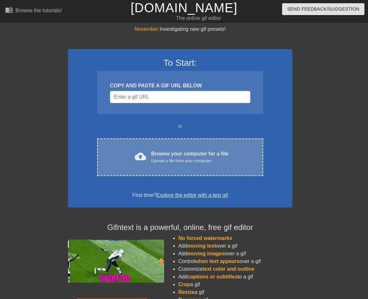
click at [134, 154] on div "cloud_upload" at bounding box center [139, 157] width 14 height 14
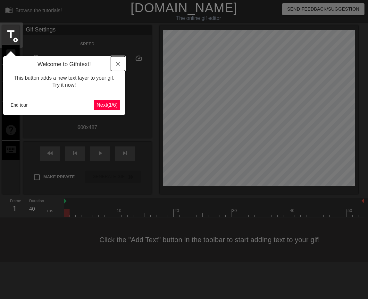
click at [118, 65] on icon "Close" at bounding box center [118, 64] width 4 height 4
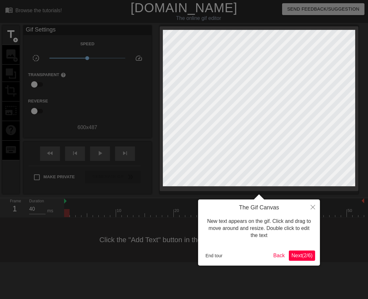
click at [301, 257] on span "Next ( 2 / 6 )" at bounding box center [302, 254] width 21 height 5
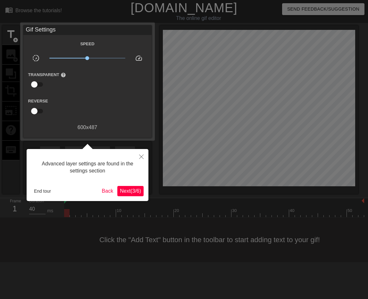
click at [124, 191] on span "Next ( 3 / 6 )" at bounding box center [130, 190] width 21 height 5
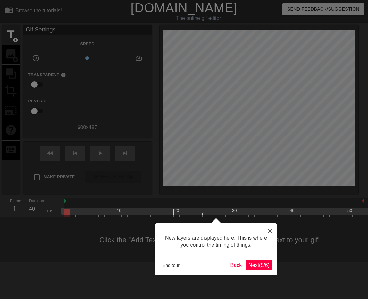
click at [261, 264] on span "Next ( 5 / 6 )" at bounding box center [259, 264] width 21 height 5
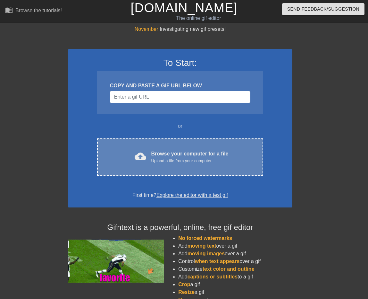
click at [201, 147] on div "cloud_upload Browse your computer for a file Upload a file from your computer C…" at bounding box center [180, 157] width 166 height 38
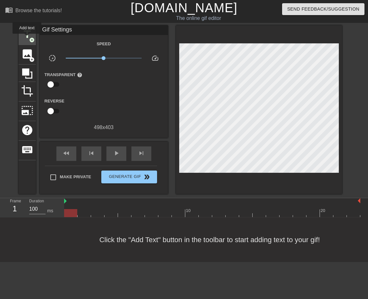
click at [27, 38] on span "title" at bounding box center [27, 34] width 12 height 12
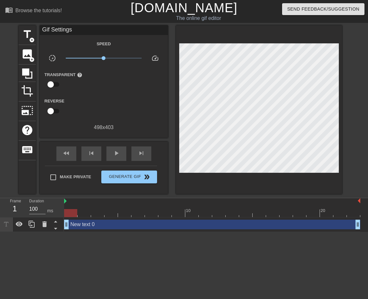
click at [75, 232] on html "menu_book Browse the tutorials! [DOMAIN_NAME] The online gif editor Send Feedba…" at bounding box center [184, 116] width 368 height 232
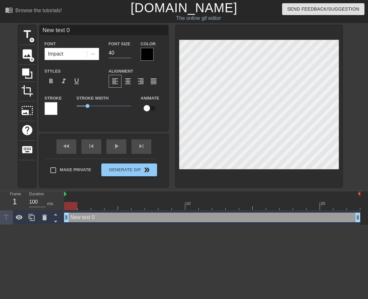
scroll to position [0, 1]
type input "New text"
type textarea "New text"
type input "New text"
type textarea "New text"
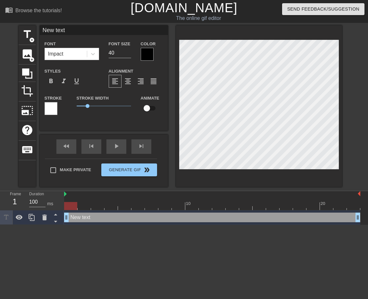
type input "New tex"
type textarea "New tex"
type input "New te"
type textarea "New te"
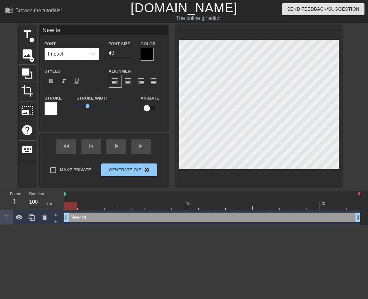
type input "New t"
type textarea "New t"
type input "New"
type textarea "New"
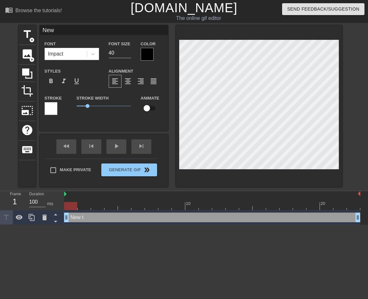
scroll to position [0, 0]
type input "New"
type textarea "New"
type input "Ne"
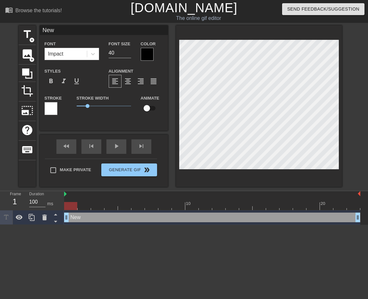
type textarea "Ne"
type input "N"
type textarea "N"
click at [147, 56] on div at bounding box center [147, 54] width 13 height 13
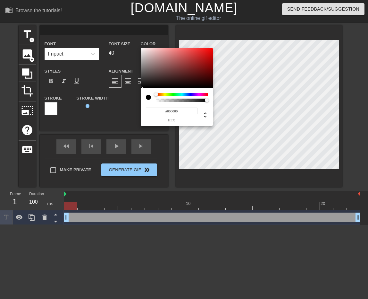
type input "#CBBABA"
click at [147, 56] on div at bounding box center [177, 68] width 72 height 40
click at [149, 97] on div at bounding box center [148, 97] width 5 height 5
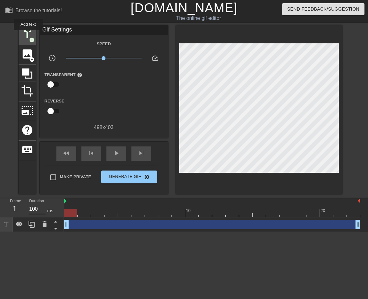
click at [28, 35] on span "title" at bounding box center [27, 34] width 12 height 12
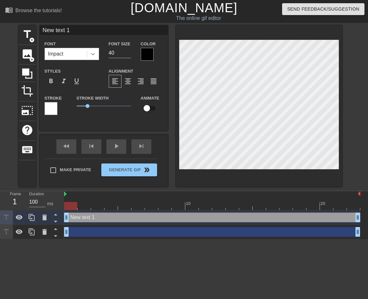
click at [93, 54] on icon at bounding box center [93, 54] width 6 height 6
click at [51, 109] on div at bounding box center [51, 108] width 13 height 13
click at [146, 55] on div at bounding box center [147, 54] width 13 height 13
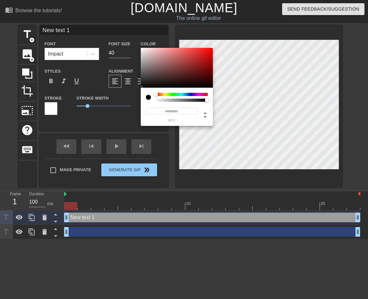
type input "0"
drag, startPoint x: 205, startPoint y: 101, endPoint x: 213, endPoint y: 100, distance: 8.4
click at [213, 100] on div "0 r 0 g 0 b 1 a" at bounding box center [177, 87] width 72 height 78
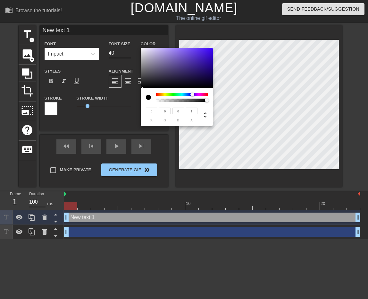
click at [192, 97] on div at bounding box center [182, 97] width 52 height 9
drag, startPoint x: 206, startPoint y: 101, endPoint x: 177, endPoint y: 103, distance: 28.3
click at [177, 103] on div "0 r 0 g 0 b 0.41 a" at bounding box center [177, 107] width 72 height 38
type input "1"
drag, startPoint x: 177, startPoint y: 101, endPoint x: 211, endPoint y: 101, distance: 34.0
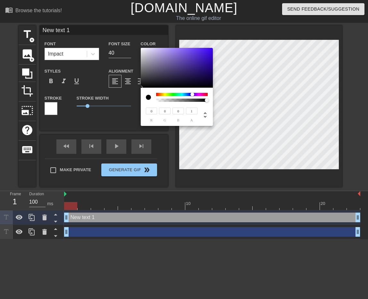
click at [211, 101] on div "0 r 0 g 0 b 1 a" at bounding box center [177, 107] width 72 height 38
click at [206, 116] on icon at bounding box center [205, 115] width 8 height 8
type input "254"
type input "0%"
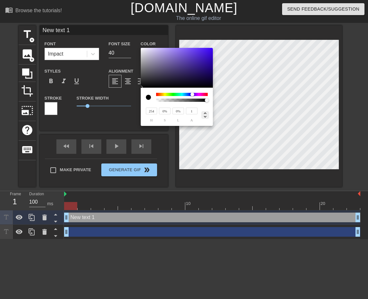
click at [206, 116] on icon at bounding box center [205, 115] width 8 height 8
type input "254"
type input "0%"
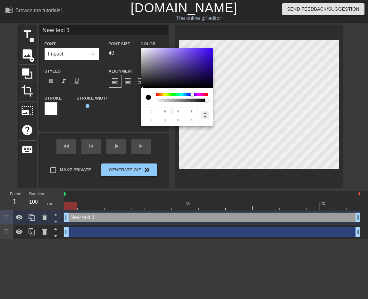
type input "0%"
click at [206, 116] on icon at bounding box center [205, 115] width 8 height 8
type input "254"
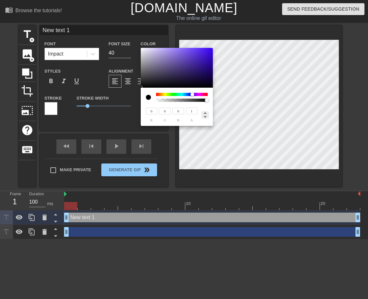
type input "0%"
click at [206, 116] on icon at bounding box center [205, 115] width 8 height 8
click at [192, 95] on div at bounding box center [193, 94] width 4 height 4
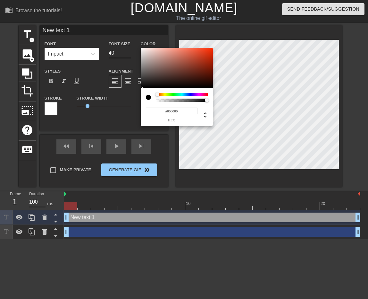
click at [158, 95] on div at bounding box center [182, 94] width 52 height 3
click at [206, 112] on icon at bounding box center [205, 115] width 8 height 8
type input "0"
click at [164, 110] on input "0" at bounding box center [165, 110] width 12 height 7
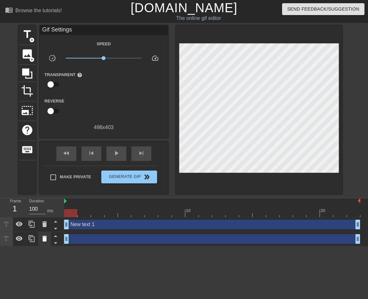
click at [43, 240] on icon at bounding box center [44, 238] width 4 height 6
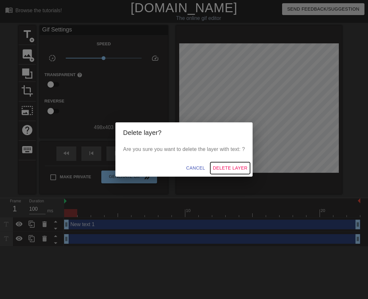
click at [220, 168] on span "Delete Layer" at bounding box center [230, 168] width 35 height 8
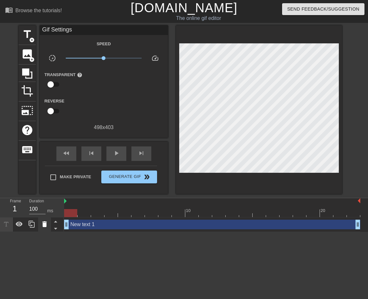
click at [43, 224] on icon at bounding box center [44, 224] width 4 height 6
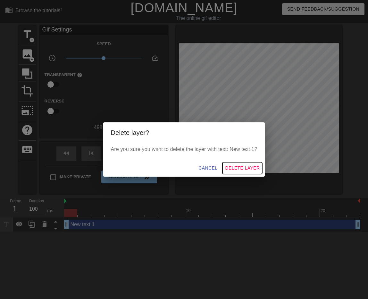
click at [247, 167] on span "Delete Layer" at bounding box center [242, 168] width 35 height 8
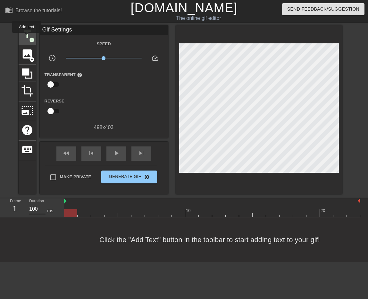
click at [27, 37] on span "title" at bounding box center [27, 34] width 12 height 12
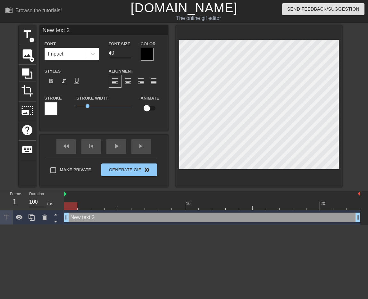
drag, startPoint x: 66, startPoint y: 218, endPoint x: 47, endPoint y: 226, distance: 21.3
click at [47, 225] on html "menu_book Browse the tutorials! [DOMAIN_NAME] The online gif editor Send Feedba…" at bounding box center [184, 112] width 368 height 225
click at [113, 106] on span "1" at bounding box center [104, 106] width 55 height 8
click at [125, 106] on span "4.45" at bounding box center [104, 106] width 55 height 8
drag, startPoint x: 126, startPoint y: 106, endPoint x: 75, endPoint y: 107, distance: 50.7
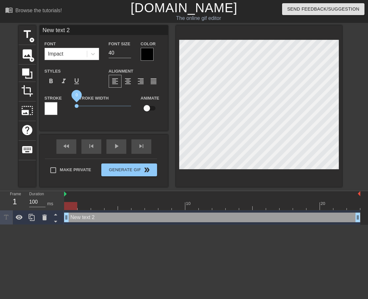
click at [75, 107] on span "0" at bounding box center [77, 106] width 4 height 4
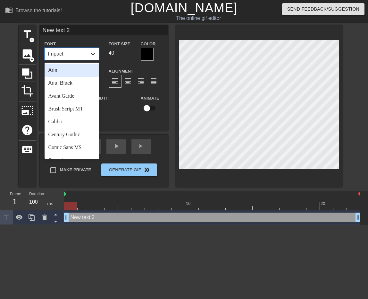
click at [94, 54] on icon at bounding box center [93, 54] width 4 height 2
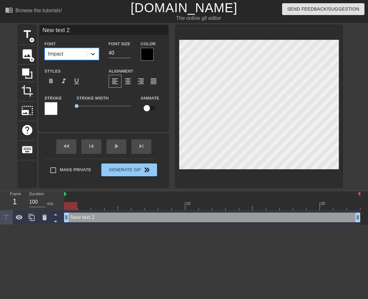
click at [94, 54] on icon at bounding box center [93, 54] width 4 height 2
click at [146, 56] on div at bounding box center [147, 54] width 13 height 13
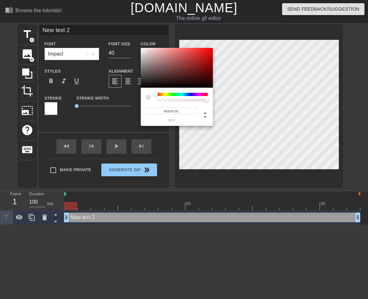
click at [144, 52] on div at bounding box center [177, 68] width 72 height 40
click at [144, 52] on div at bounding box center [144, 52] width 4 height 4
click at [142, 50] on div at bounding box center [143, 50] width 4 height 4
type input "#F2EDED"
click at [142, 50] on div at bounding box center [142, 50] width 4 height 4
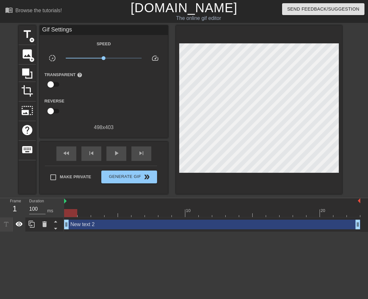
click at [19, 226] on icon at bounding box center [19, 224] width 8 height 8
click at [44, 225] on icon at bounding box center [44, 224] width 4 height 6
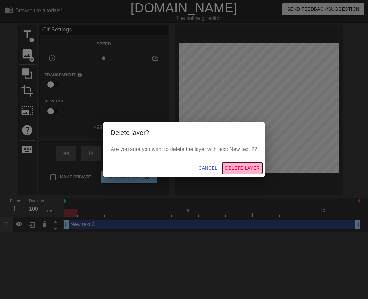
click at [239, 168] on span "Delete Layer" at bounding box center [242, 168] width 35 height 8
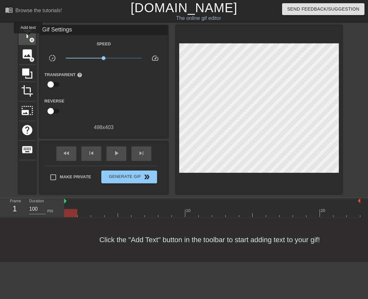
click at [28, 38] on span "title" at bounding box center [27, 34] width 12 height 12
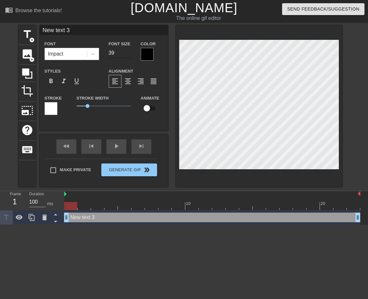
click at [128, 54] on input "39" at bounding box center [120, 53] width 22 height 10
click at [128, 54] on input "38" at bounding box center [120, 53] width 22 height 10
click at [128, 54] on input "37" at bounding box center [120, 53] width 22 height 10
click at [128, 54] on input "36" at bounding box center [120, 53] width 22 height 10
type input "35"
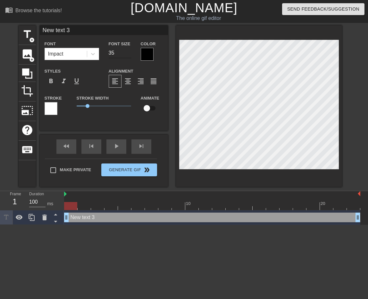
click at [128, 54] on input "35" at bounding box center [120, 53] width 22 height 10
drag, startPoint x: 88, startPoint y: 105, endPoint x: 74, endPoint y: 106, distance: 13.8
click at [74, 106] on div "Stroke Width 0" at bounding box center [104, 107] width 64 height 27
click at [147, 54] on div at bounding box center [147, 54] width 13 height 13
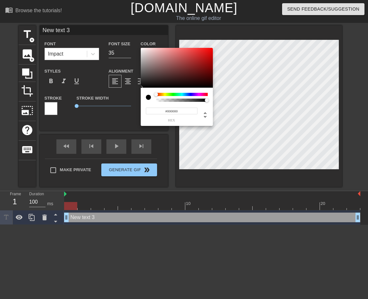
type input "0"
click at [198, 100] on div at bounding box center [182, 99] width 50 height 3
type input "1"
drag, startPoint x: 198, startPoint y: 100, endPoint x: 210, endPoint y: 101, distance: 12.2
click at [210, 101] on div at bounding box center [209, 100] width 4 height 4
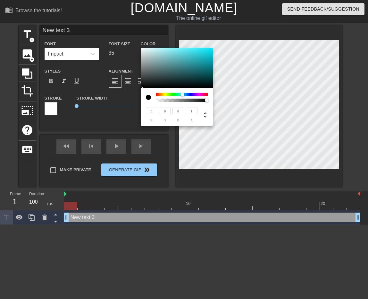
click at [183, 94] on div at bounding box center [182, 94] width 52 height 3
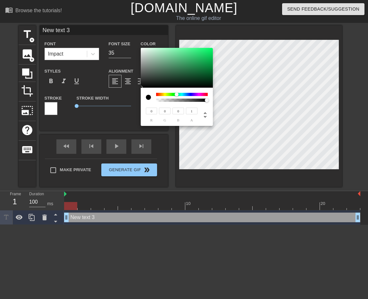
click at [177, 94] on div at bounding box center [182, 94] width 52 height 3
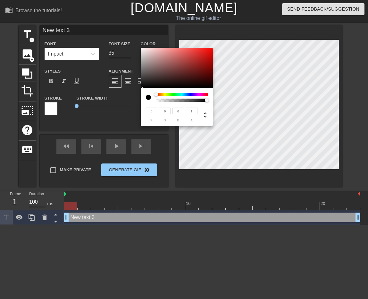
drag, startPoint x: 177, startPoint y: 94, endPoint x: 153, endPoint y: 96, distance: 23.5
click at [153, 96] on div at bounding box center [177, 97] width 62 height 9
click at [155, 94] on div at bounding box center [156, 94] width 4 height 4
click at [154, 94] on div at bounding box center [177, 97] width 62 height 9
type input "244"
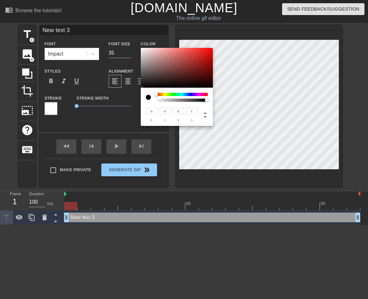
type input "236"
click at [143, 49] on div at bounding box center [177, 68] width 72 height 40
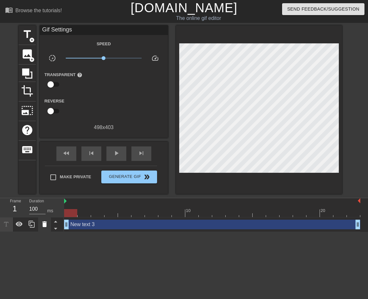
click at [44, 227] on icon at bounding box center [44, 224] width 4 height 6
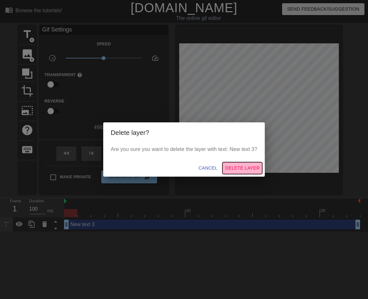
click at [234, 167] on span "Delete Layer" at bounding box center [242, 168] width 35 height 8
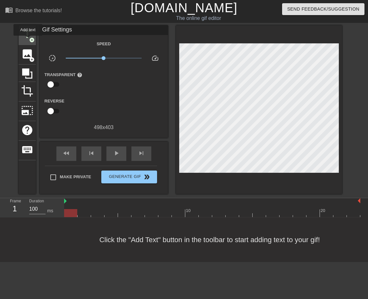
click at [28, 40] on span "title" at bounding box center [27, 34] width 12 height 12
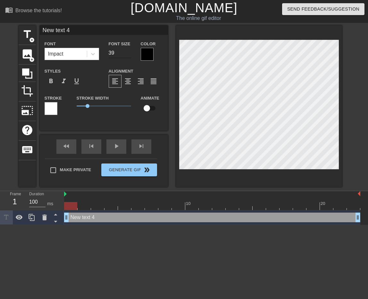
click at [128, 55] on input "39" at bounding box center [120, 53] width 22 height 10
click at [128, 55] on input "38" at bounding box center [120, 53] width 22 height 10
click at [128, 55] on input "37" at bounding box center [120, 53] width 22 height 10
click at [128, 55] on input "36" at bounding box center [120, 53] width 22 height 10
type input "35"
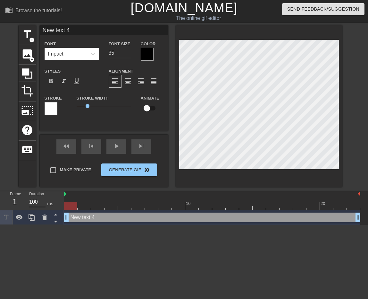
click at [128, 55] on input "35" at bounding box center [120, 53] width 22 height 10
click at [144, 52] on div at bounding box center [147, 54] width 13 height 13
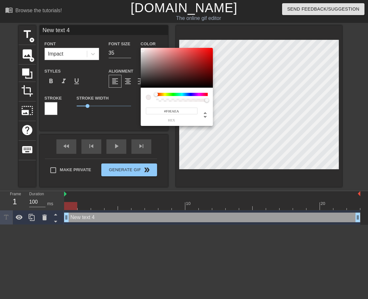
type input "#F0EBEB"
click at [142, 50] on div at bounding box center [177, 68] width 72 height 40
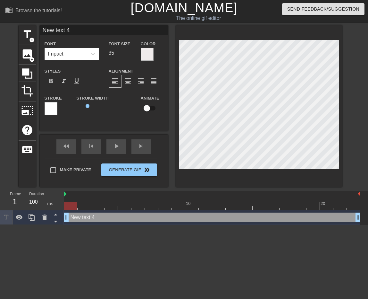
scroll to position [0, 1]
type input "New text"
type textarea "New text"
type input "New text"
type textarea "New text"
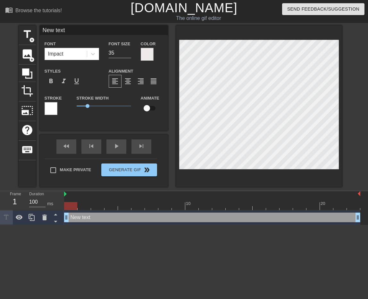
type input "New tex"
type textarea "New tex"
type input "New te"
type textarea "New te"
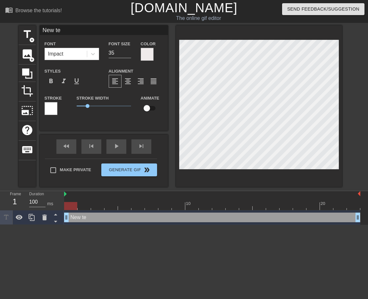
type input "New t"
type textarea "New t"
type input "New"
type textarea "New"
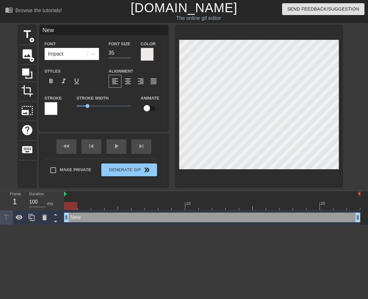
type input "New"
type textarea "New"
type input "Ne"
type textarea "Ne"
type input "N"
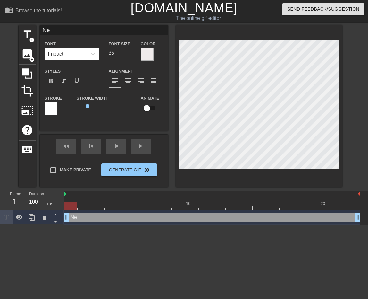
type textarea "N"
type input "W"
type textarea "W"
type input "WH"
type textarea "WH"
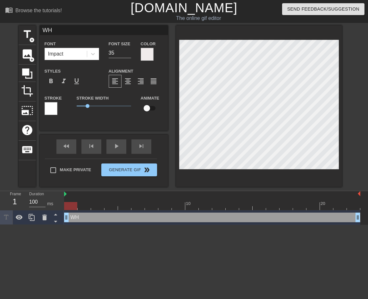
type input "WHE"
type textarea "WHE"
type input "WHEN"
type textarea "WHEN"
type input "WHEN"
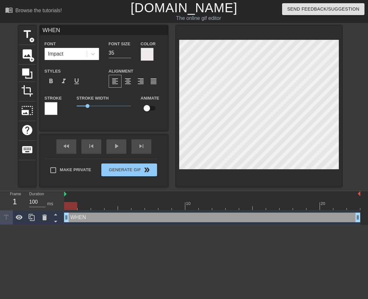
type textarea "WHEN"
type input "WHEN M"
type textarea "WHEN M"
type input "WHEN MY"
type textarea "WHEN MY"
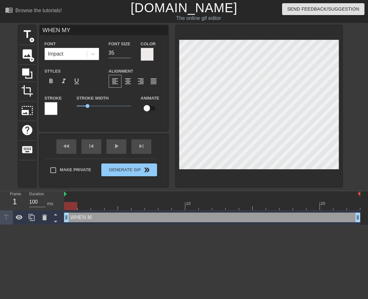
scroll to position [0, 1]
type input "WHEN MY"
type textarea "WHEN MY"
type input "WHEN MY W"
type textarea "WHEN MY W"
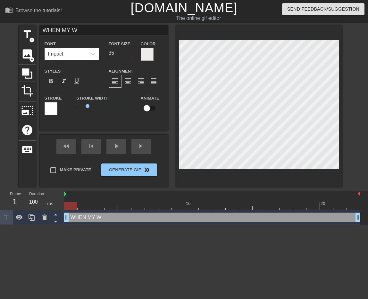
type input "WHEN MY WI"
type textarea "WHEN MY WI"
type input "WHEN MY WIF"
type textarea "WHEN MY WIF"
type input "WHEN MY WIFE"
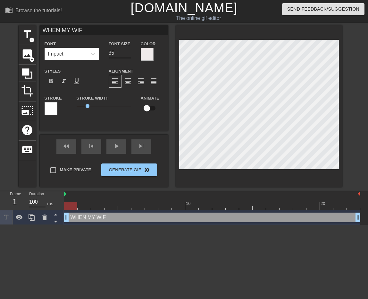
type textarea "WHEN MY WIFE"
type input "WHEN MY WIFE"
type textarea "WHEN MY WIFE"
type input "WHEN MY WIFE A"
type textarea "WHEN MY WIFE A"
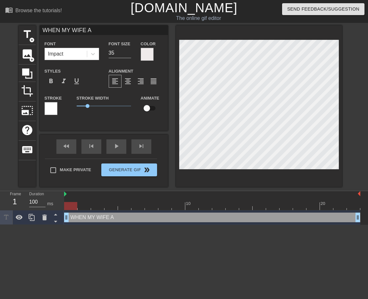
type input "WHEN MY WIFE AS"
type textarea "WHEN MY WIFE AS"
type input "WHEN MY WIFE [PERSON_NAME]"
type textarea "WHEN MY WIFE [PERSON_NAME]"
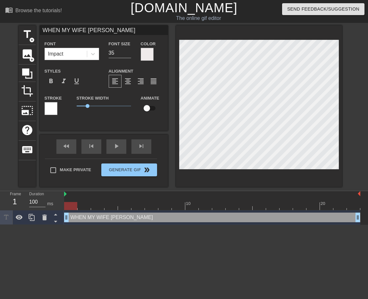
type input "WHEN MY WIFE ASKS"
type textarea "WHEN MY WIFE ASKS"
type input "WHEN MY WIFE ASKS"
type textarea "WHEN MY WIFE ASKS"
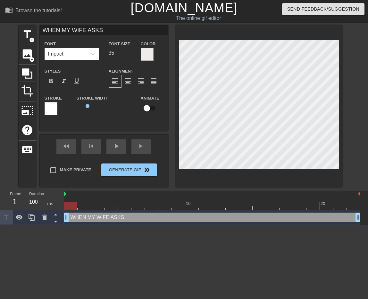
type input "WHEN MY WIFE ASKS I"
type textarea "WHEN MY WIFE ASKS I"
type input "WHEN MY WIFE ASKS IF"
type textarea "WHEN MY WIFE ASKS IF"
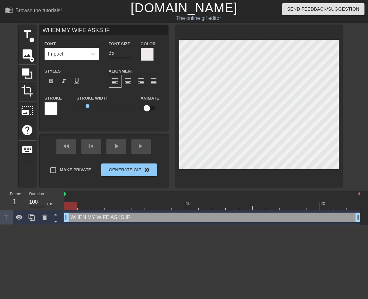
type input "WHEN MY WIFE ASKS IF"
type textarea "WHEN MY WIFE ASKS IF"
type input "WHEN MY WIFE ASKS IF I"
type textarea "WHEN MY WIFE ASKS IF I"
type input "WHEN MY WIFE ASKS IF IM"
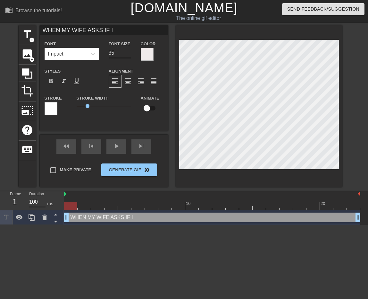
type textarea "WHEN MY WIFE ASKS IF IM"
type input "WHEN MY WIFE ASKS IF IM"
type textarea "WHEN MY WIFE ASKS IF IM"
type input "WHEN MY WIFE ASKS IF IM"
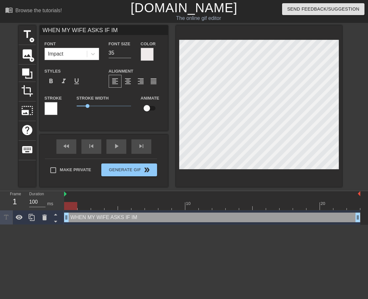
type textarea "WHEN MY WIFE ASKS IF IM"
type input "WHEN MY WIFE ASKS IF I"
type textarea "WHEN MY WIFE ASKS IF I"
type input "WHEN MY WIFE ASKS IF I'"
type textarea "WHEN MY WIFE ASKS IF I'"
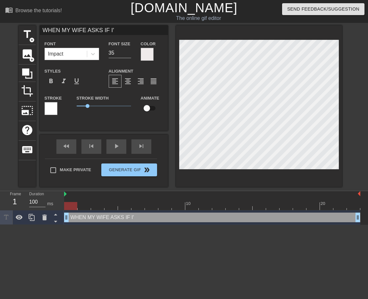
type input "WHEN MY WIFE ASKS IF I'M"
type textarea "WHEN MY WIFE ASKS IF I'M"
type input "WHEN MY WIFE ASKS IF I'M"
type textarea "WHEN MY WIFE ASKS IF I'M"
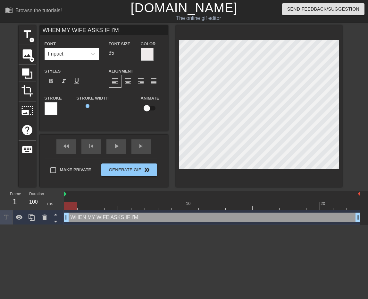
type input "WHEN MY WIFE ASKS IF I'M D"
type textarea "WHEN MY WIFE ASKS IF I'M D"
type input "WHEN MY WIFE ASKS IF I'M DO"
type textarea "WHEN MY WIFE ASKS IF I'M DO"
type input "WHEN MY WIFE ASKS IF I'M DOI"
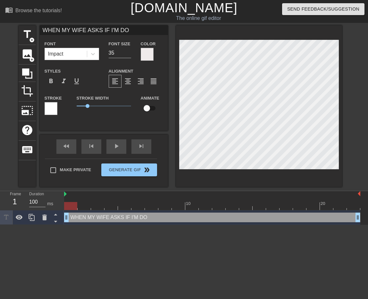
type textarea "WHEN MY WIFE ASKS IF I'M DOI"
type input "WHEN MY WIFE ASKS IF I'M DOIN"
type textarea "WHEN MY WIFE ASKS IF I'M DOIN"
type input "WHEN MY WIFE ASKS IF I'M DOING"
type textarea "WHEN MY WIFE ASKS IF I'M DOING"
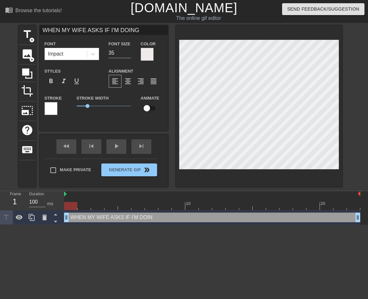
type input "WHEN MY WIFE ASKS IF I'M DOING"
type textarea "WHEN MY WIFE ASKS IF I'M DOING"
type input "WHEN MY WIFE ASKS IF I'M DOING O"
type textarea "WHEN MY WIFE ASKS IF I'M DOING O"
type input "WHEN MY WIFE ASKS IF I'M DOING OK"
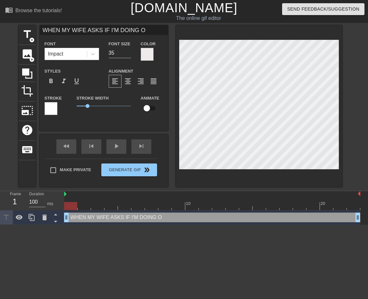
type textarea "WHEN MY WIFE ASKS IF I'M DOING OK"
type input "WHEN MY WIFE ASKS IF I'M DOING OKA"
type textarea "WHEN MY WIFE ASKS IF I'M DOING OKA"
type input "WHEN MY WIFE ASKS IF I'M DOING OKAY"
type textarea "WHEN MY WIFE ASKS IF I'M DOING OKAY"
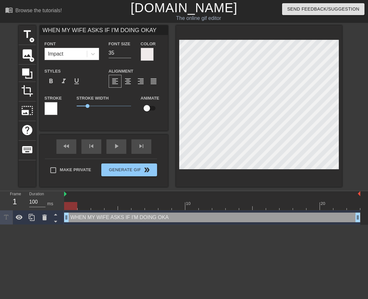
type input "WHEN MY WIFE ASKS IF I'M DOING OKAY"
type textarea "WHEN MY WIFE ASKS IF I'M DOING OKAY"
type input "WHEN MY WIFE ASKS IF I'M DOING OKAY A"
type textarea "WHEN MY WIFE ASKS IF I'M DOING OKAY A"
type input "WHEN MY WIFE ASKS IF I'M DOING OKAY AF"
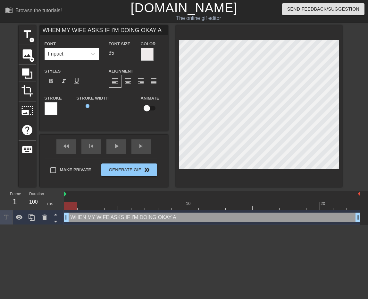
type textarea "WHEN MY WIFE ASKS IF I'M DOING OKAY AF"
type input "WHEN MY WIFE ASKS IF I'M DOING OKAY AFT"
type textarea "WHEN MY WIFE ASKS IF I'M DOING OKAY AFT"
type input "WHEN MY WIFE ASKS IF I'M DOING OKAY AFTE"
type textarea "WHEN MY WIFE ASKS IF I'M DOING OKAY AFTE"
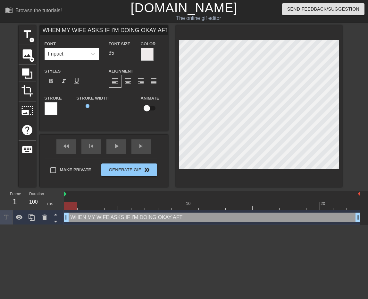
type input "WHEN MY WIFE ASKS IF I'M DOING OKAY AFTER"
type textarea "WHEN MY WIFE ASKS IF I'M DOING OKAY AFTER"
type input "WHEN MY WIFE ASKS IF I'M DOING OKAY AFTER"
type textarea "WHEN MY WIFE ASKS IF I'M DOING OKAY AFTER"
type input "WHEN MY WIFE ASKS IF I'M DOING OKAY AFTER B"
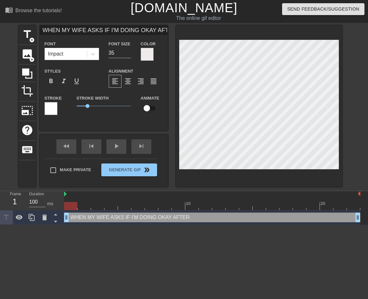
type textarea "WHEN MY WIFE ASKS IF I'M DOING OKAY AFTER B"
type input "WHEN MY WIFE ASKS IF I'M DOING OKAY AFTER BL"
type textarea "WHEN MY WIFE ASKS IF I'M DOING OKAY AFTER BL"
type input "WHEN MY WIFE ASKS IF I'M DOING OKAY AFTER BLO"
type textarea "WHEN MY WIFE ASKS IF I'M DOING OKAY AFTER BLO"
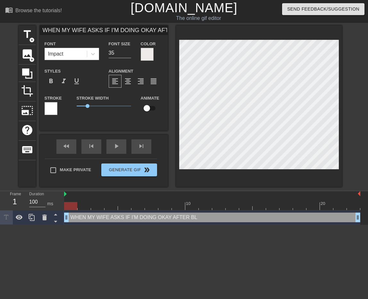
type input "WHEN MY WIFE ASKS IF I'M DOING OKAY AFTER BLOW"
type textarea "WHEN MY WIFE ASKS IF I'M DOING OKAY AFTER BLOW"
type input "WHEN MY WIFE ASKS IF I'M DOING OKAY AFTER BLOWI"
type textarea "WHEN MY WIFE ASKS IF I'M DOING OKAY AFTER BLOWI"
type input "WHEN MY WIFE ASKS IF I'M DOING OKAY AFTER BLOWIN"
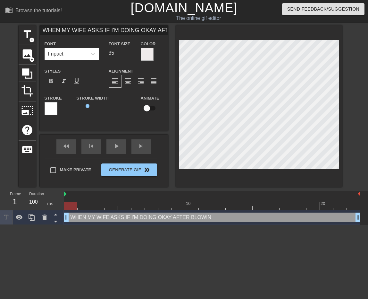
type textarea "WHEN MY WIFE ASKS IF I'M DOING OKAY AFTER BLOWIN"
type input "WHEN MY WIFE ASKS IF I'M DOING OKAY AFTER BLOWING"
type textarea "WHEN MY WIFE ASKS IF I'M DOING OKAY AFTER BLOWING"
type input "WHEN MY WIFE ASKS IF I'M DOING OKAY AFTER BLOWIN"
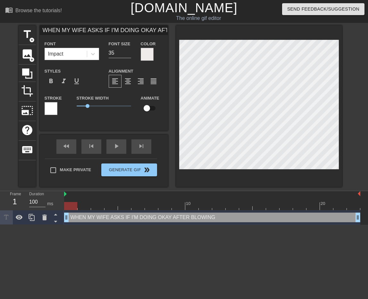
type textarea "WHEN MY WIFE ASKS IF I'M DOING OKAY AFTER BLOWIN"
type input "WHEN MY WIFE ASKS IF I'M DOING OKAY AFTER BLOWI"
type textarea "WHEN MY WIFE ASKS IF I'M DOING OKAY AFTER BLOWI"
type input "WHEN MY WIFE ASKS IF I'M DOING OKAY AFTER BLOW"
type textarea "WHEN MY WIFE ASKS IF I'M DOING OKAY AFTER BLOW"
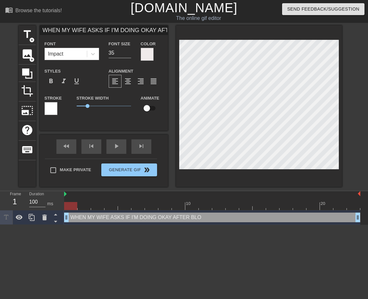
type input "WHEN MY WIFE ASKS IF I'M DOING OKAY AFTER BLO"
type textarea "WHEN MY WIFE ASKS IF I'M DOING OKAY AFTER BLO"
type input "WHEN MY WIFE ASKS IF I'M DOING OKAY AFTER BL"
type textarea "WHEN MY WIFE ASKS IF I'M DOING OKAY AFTER BL"
type input "WHEN MY WIFE ASKS IF I'M DOING OKAY AFTER B"
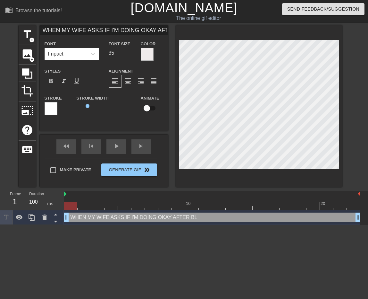
type textarea "WHEN MY WIFE ASKS IF I'M DOING OKAY AFTER B"
type input "WHEN MY WIFE ASKS IF I'M DOING OKAY AFTER"
type textarea "WHEN MY WIFE ASKS IF I'M DOING OKAY AFTER"
type input "WHEN MY WIFE ASKS IF I'M DOING OKAY AFTER"
type textarea "WHEN MY WIFE ASKS IF I'M DOING OKAY AFTER"
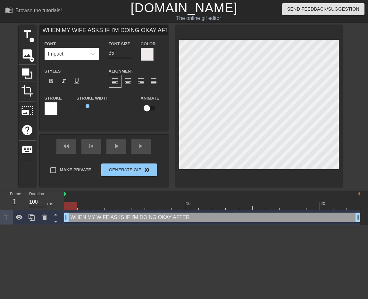
type input "WHEN MY WIFE ASKS IF I'M DOING OKAY AFTE"
type textarea "WHEN MY WIFE ASKS IF I'M DOING OKAY AFTE"
type input "WHEN MY WIFE ASKS IF I'M DOING OKAY AFT"
type textarea "WHEN MY WIFE ASKS IF I'M DOING OKAY AFT"
type input "WHEN MY WIFE ASKS IF I'M DOING OKAY AF"
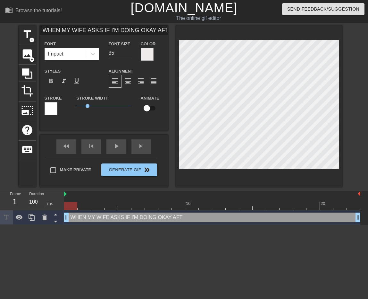
type textarea "WHEN MY WIFE ASKS IF I'M DOING OKAY AF"
type input "WHEN MY WIFE ASKS IF I'M DOING OKAY A"
type textarea "WHEN MY WIFE ASKS IF I'M DOING OKAY A"
type input "WHEN MY WIFE ASKS IF I'M DOING OKAY"
type textarea "WHEN MY WIFE ASKS IF I'M DOING OKAY"
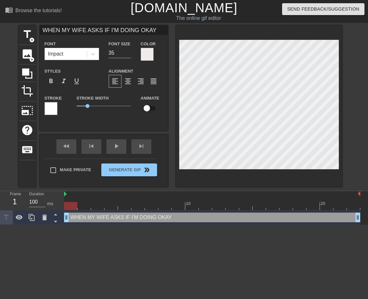
type input "WHEN MY WIFE ASKS IF I'M DOING OKAY"
type textarea "WHEN MY WIFE ASKS IF I'M DOING OKAY"
type input "WHEN MY WIFE ASKS IF I'M DOING OKA"
type textarea "WHEN MY WIFE ASKS IF I'M DOING OKA"
type input "WHEN MY WIFE ASKS IF I'M DOING OK"
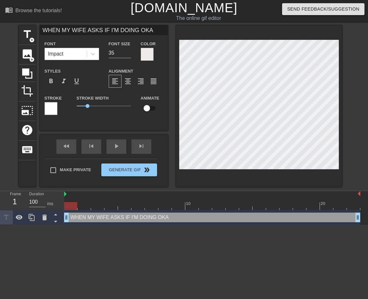
type textarea "WHEN MY WIFE ASKS IF I'M DOING OK"
click at [128, 83] on span "format_align_center" at bounding box center [128, 81] width 8 height 8
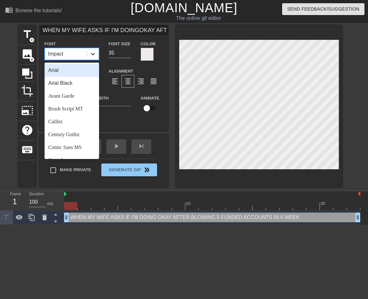
click at [91, 54] on icon at bounding box center [93, 54] width 6 height 6
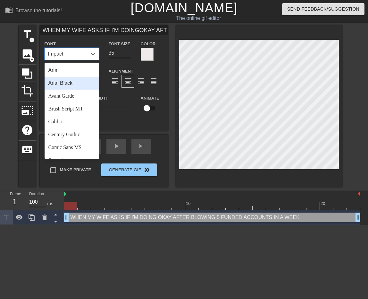
click at [77, 84] on div "Arial Black" at bounding box center [72, 83] width 55 height 13
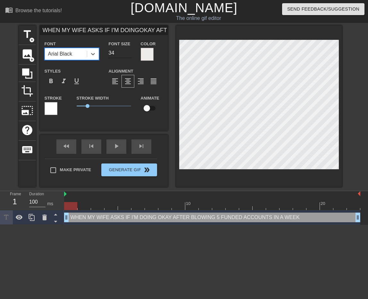
click at [127, 54] on input "34" at bounding box center [120, 53] width 22 height 10
click at [127, 54] on input "33" at bounding box center [120, 53] width 22 height 10
click at [127, 54] on input "32" at bounding box center [120, 53] width 22 height 10
click at [94, 55] on icon at bounding box center [93, 54] width 6 height 6
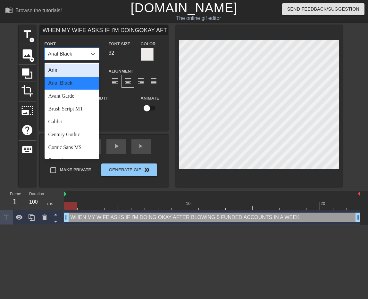
click at [69, 71] on div "Arial" at bounding box center [72, 70] width 55 height 13
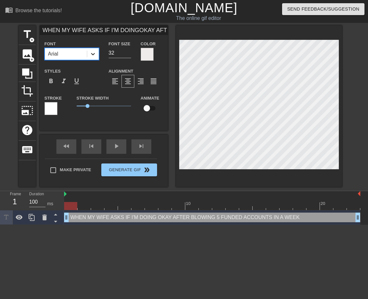
click at [92, 54] on icon at bounding box center [93, 54] width 6 height 6
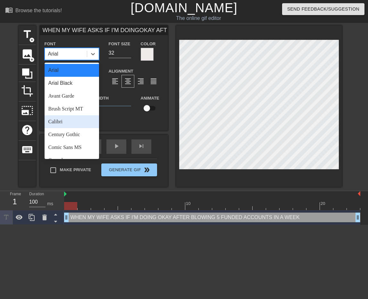
click at [66, 122] on div "Calibri" at bounding box center [72, 121] width 55 height 13
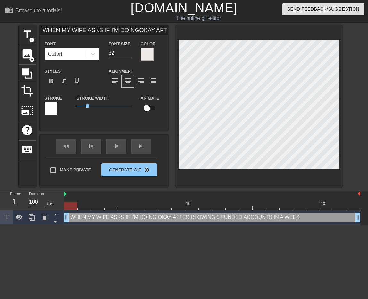
click at [52, 107] on div at bounding box center [51, 108] width 13 height 13
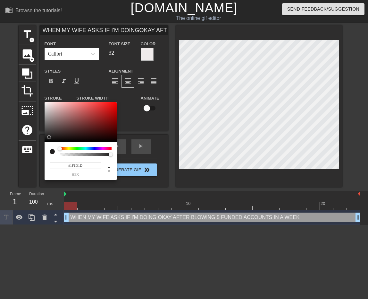
click at [49, 137] on div at bounding box center [81, 122] width 72 height 40
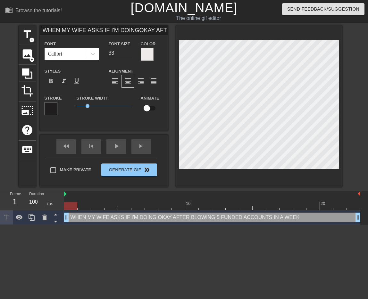
click at [129, 51] on input "33" at bounding box center [120, 53] width 22 height 10
click at [129, 54] on input "32" at bounding box center [120, 53] width 22 height 10
drag, startPoint x: 87, startPoint y: 107, endPoint x: 81, endPoint y: 108, distance: 6.2
click at [81, 108] on span "0.4" at bounding box center [81, 106] width 4 height 4
click at [93, 54] on icon at bounding box center [93, 54] width 6 height 6
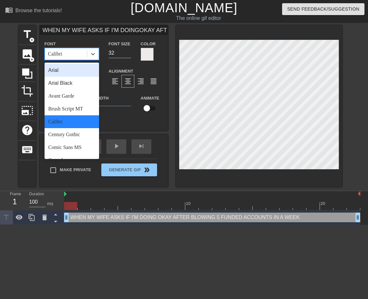
click at [73, 68] on div "Arial" at bounding box center [72, 70] width 55 height 13
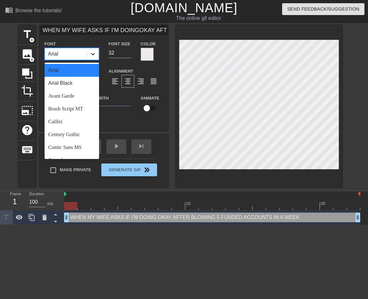
click at [94, 56] on icon at bounding box center [93, 54] width 6 height 6
click at [88, 85] on div "Arial Black" at bounding box center [72, 83] width 55 height 13
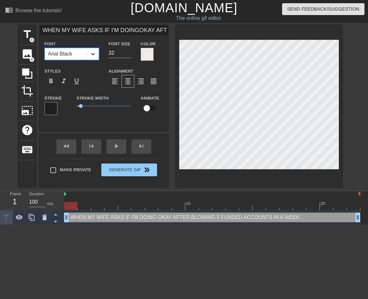
click at [94, 55] on icon at bounding box center [93, 54] width 6 height 6
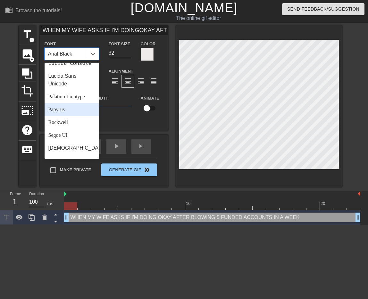
scroll to position [222, 0]
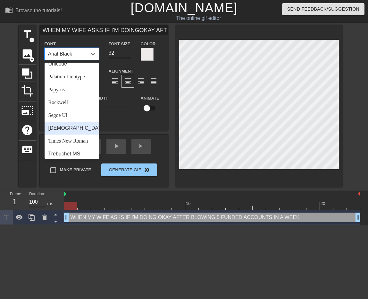
click at [75, 122] on div "[DEMOGRAPHIC_DATA]" at bounding box center [72, 128] width 55 height 13
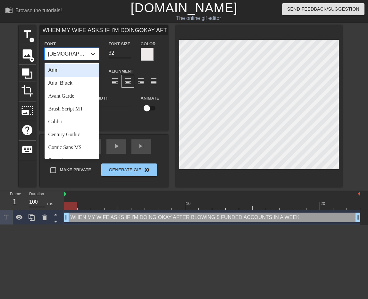
click at [92, 55] on icon at bounding box center [93, 54] width 6 height 6
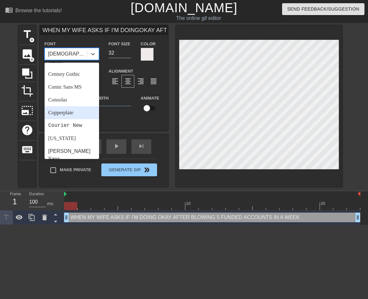
scroll to position [0, 0]
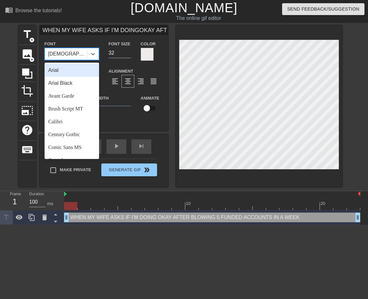
click at [73, 72] on div "Arial" at bounding box center [72, 70] width 55 height 13
click at [95, 55] on icon at bounding box center [93, 54] width 6 height 6
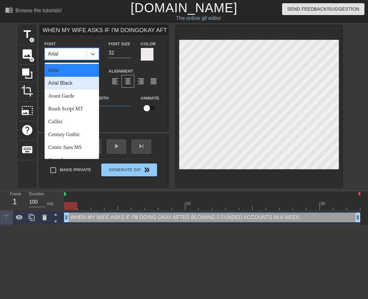
click at [82, 83] on div "Arial Black" at bounding box center [72, 83] width 55 height 13
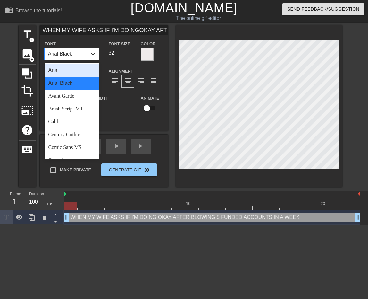
click at [94, 53] on icon at bounding box center [93, 54] width 6 height 6
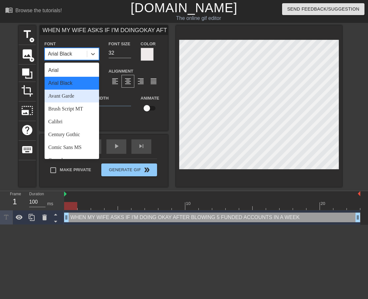
click at [77, 97] on div "Avant Garde" at bounding box center [72, 96] width 55 height 13
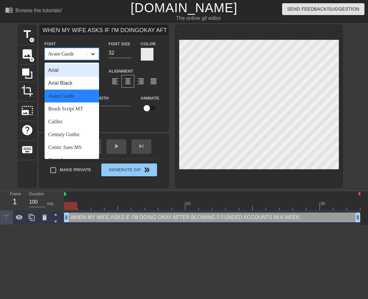
click at [93, 55] on icon at bounding box center [93, 54] width 6 height 6
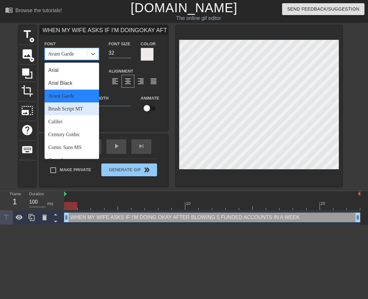
click at [79, 110] on div "Brush Script MT" at bounding box center [72, 108] width 55 height 13
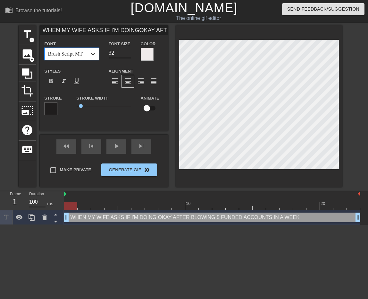
click at [91, 56] on icon at bounding box center [93, 54] width 6 height 6
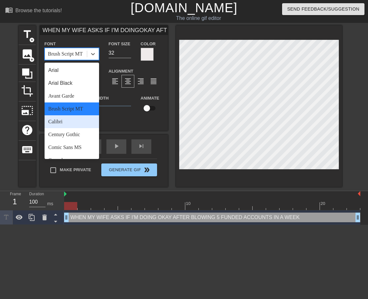
click at [70, 123] on div "Calibri" at bounding box center [72, 121] width 55 height 13
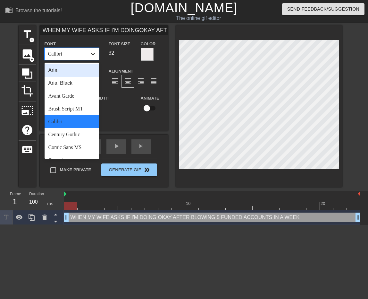
click at [93, 54] on icon at bounding box center [93, 54] width 4 height 2
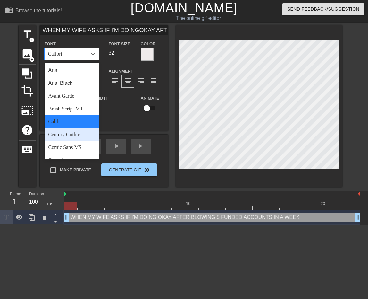
click at [68, 134] on div "Century Gothic" at bounding box center [72, 134] width 55 height 13
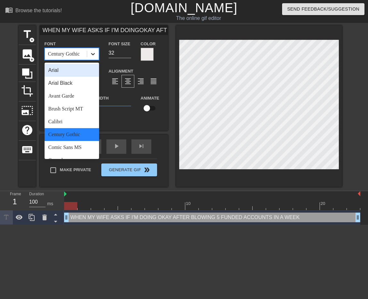
click at [94, 55] on icon at bounding box center [93, 54] width 4 height 2
click at [68, 149] on div "Comic Sans MS" at bounding box center [72, 147] width 55 height 13
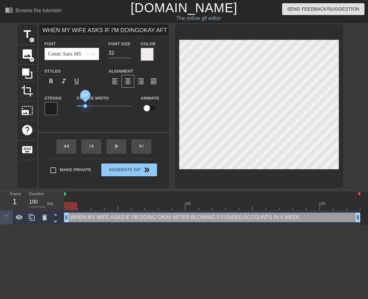
drag, startPoint x: 80, startPoint y: 106, endPoint x: 85, endPoint y: 109, distance: 6.0
click at [85, 109] on span "0.8" at bounding box center [104, 106] width 55 height 8
drag, startPoint x: 85, startPoint y: 107, endPoint x: 72, endPoint y: 107, distance: 13.2
click at [72, 107] on div "Stroke Width 0" at bounding box center [104, 107] width 64 height 27
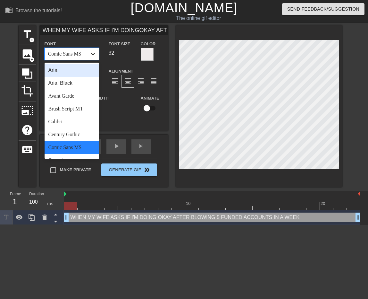
click at [91, 56] on icon at bounding box center [93, 54] width 6 height 6
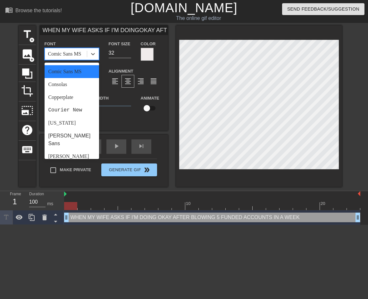
scroll to position [81, 0]
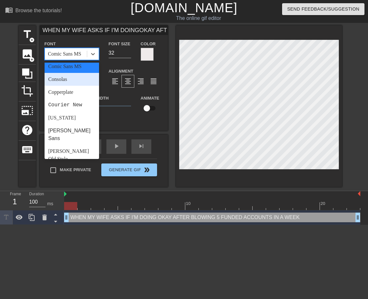
click at [71, 81] on div "Consolas" at bounding box center [72, 79] width 55 height 13
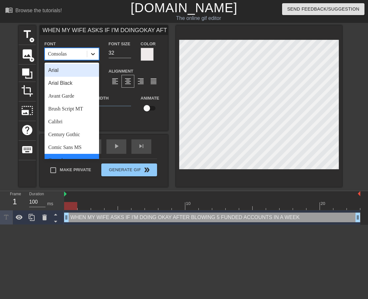
click at [92, 56] on icon at bounding box center [93, 54] width 6 height 6
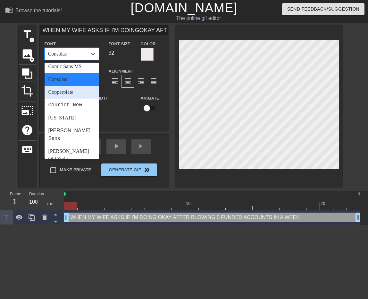
click at [74, 93] on div "Copperplate" at bounding box center [72, 92] width 55 height 13
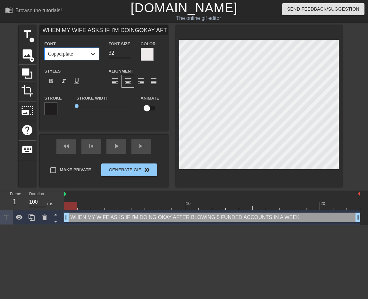
click at [91, 55] on icon at bounding box center [93, 54] width 6 height 6
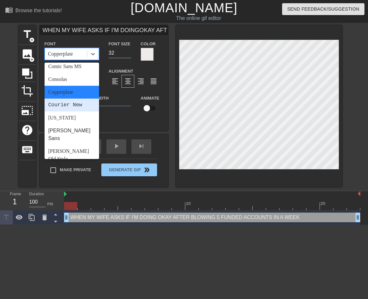
click at [73, 104] on div "Courier New" at bounding box center [72, 104] width 55 height 13
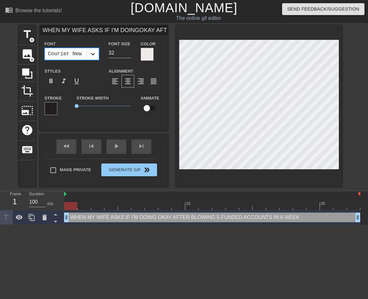
click at [95, 55] on icon at bounding box center [93, 54] width 6 height 6
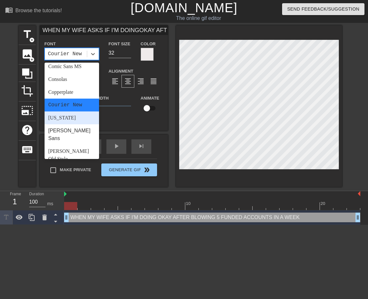
click at [78, 119] on div "[US_STATE]" at bounding box center [72, 117] width 55 height 13
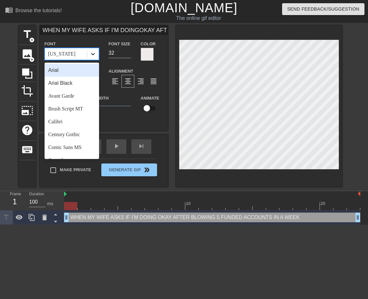
click at [92, 55] on icon at bounding box center [93, 54] width 6 height 6
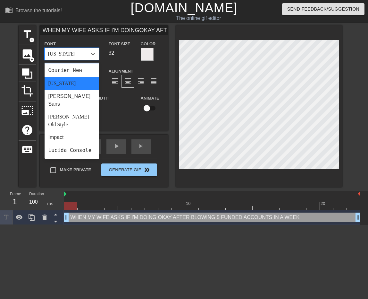
scroll to position [121, 0]
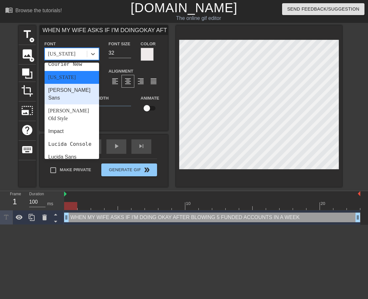
click at [73, 91] on div "[PERSON_NAME] Sans" at bounding box center [72, 94] width 55 height 21
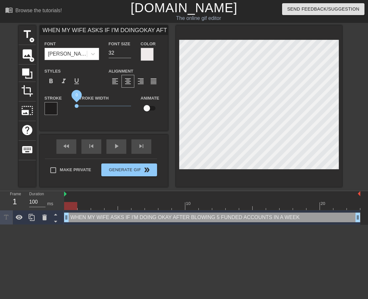
click at [75, 106] on span "0" at bounding box center [77, 106] width 4 height 4
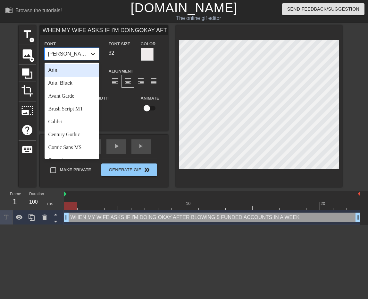
click at [93, 54] on icon at bounding box center [93, 54] width 4 height 2
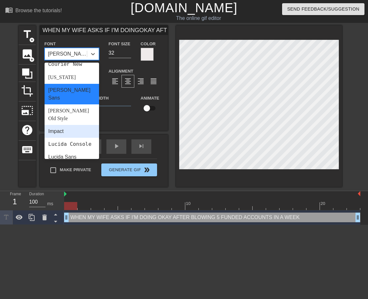
click at [84, 125] on div "Impact" at bounding box center [72, 131] width 55 height 13
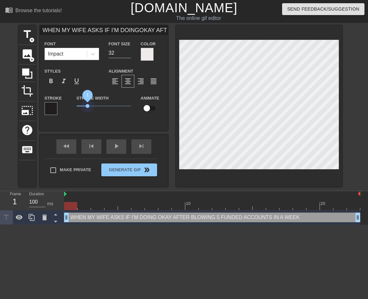
drag, startPoint x: 76, startPoint y: 106, endPoint x: 88, endPoint y: 109, distance: 11.9
click at [88, 109] on span "1" at bounding box center [104, 106] width 55 height 8
click at [128, 54] on input "31" at bounding box center [120, 53] width 22 height 10
click at [128, 54] on input "30" at bounding box center [120, 53] width 22 height 10
drag, startPoint x: 66, startPoint y: 218, endPoint x: 80, endPoint y: 220, distance: 14.0
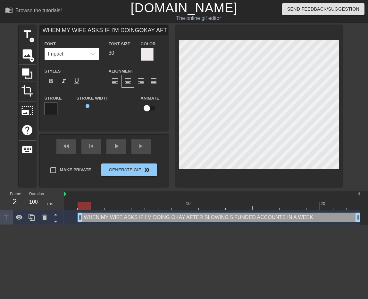
click at [80, 220] on div "WHEN MY WIFE ASKS IF I'M DOING OKAY AFTER BLOWING 5 FUNDED ACCOUNTS IN A WEEK d…" at bounding box center [219, 217] width 283 height 10
drag, startPoint x: 88, startPoint y: 219, endPoint x: 124, endPoint y: 219, distance: 35.9
click at [124, 219] on div "WHEN MY WIFE ASKS IF I'M DOING OKAY AFTER BLOWING 5 FUNDED ACCOUNTS IN A WEEK d…" at bounding box center [219, 217] width 283 height 10
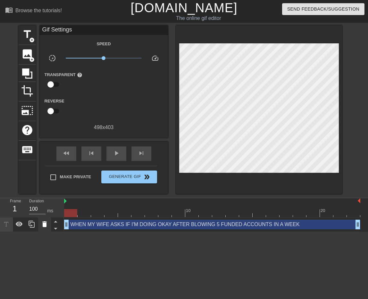
drag, startPoint x: 81, startPoint y: 225, endPoint x: 47, endPoint y: 227, distance: 33.4
click at [47, 227] on div "Frame 1 Duration 100 ms 10 20 WHEN MY WIFE ASKS IF I'M DOING OKAY AFTER BLOWING…" at bounding box center [184, 215] width 368 height 34
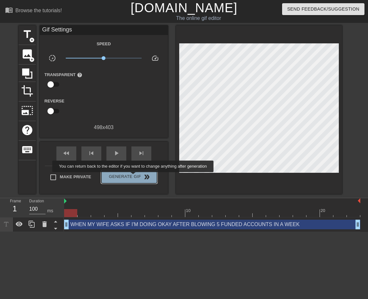
click at [134, 176] on span "Generate Gif double_arrow" at bounding box center [129, 177] width 50 height 8
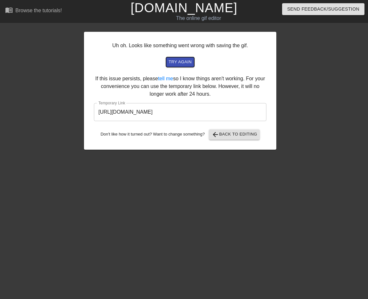
click at [179, 63] on span "try again" at bounding box center [180, 61] width 23 height 7
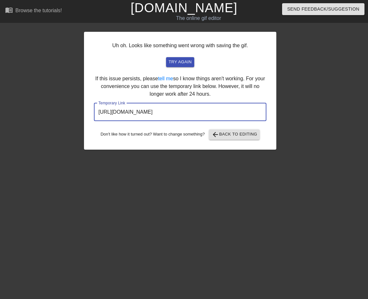
drag, startPoint x: 98, startPoint y: 111, endPoint x: 239, endPoint y: 119, distance: 140.7
click at [239, 119] on input "[URL][DOMAIN_NAME]" at bounding box center [180, 112] width 173 height 18
